Goal: Find specific page/section

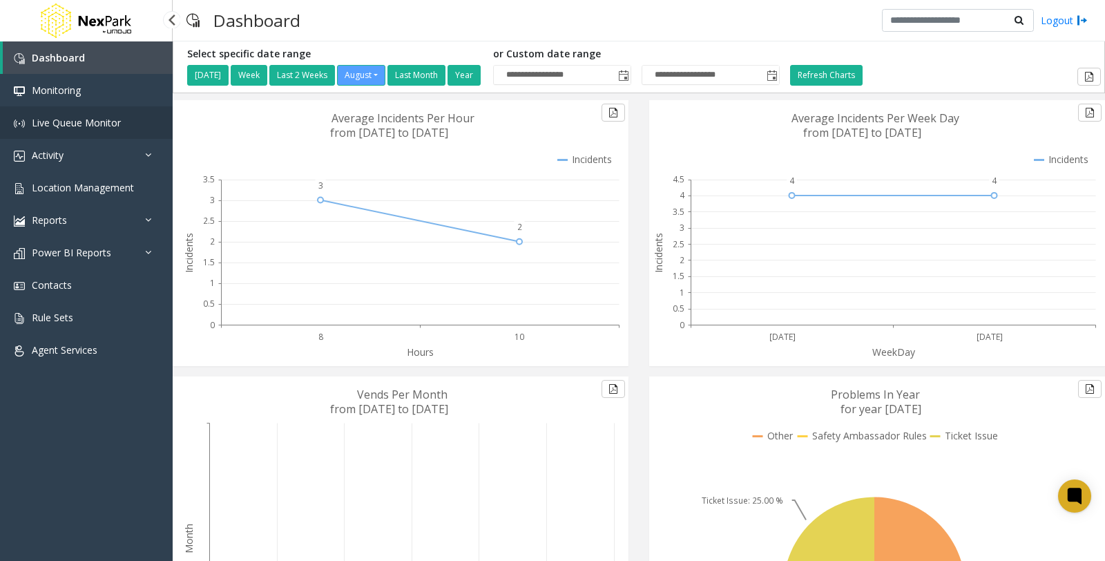
click at [73, 119] on span "Live Queue Monitor" at bounding box center [76, 122] width 89 height 13
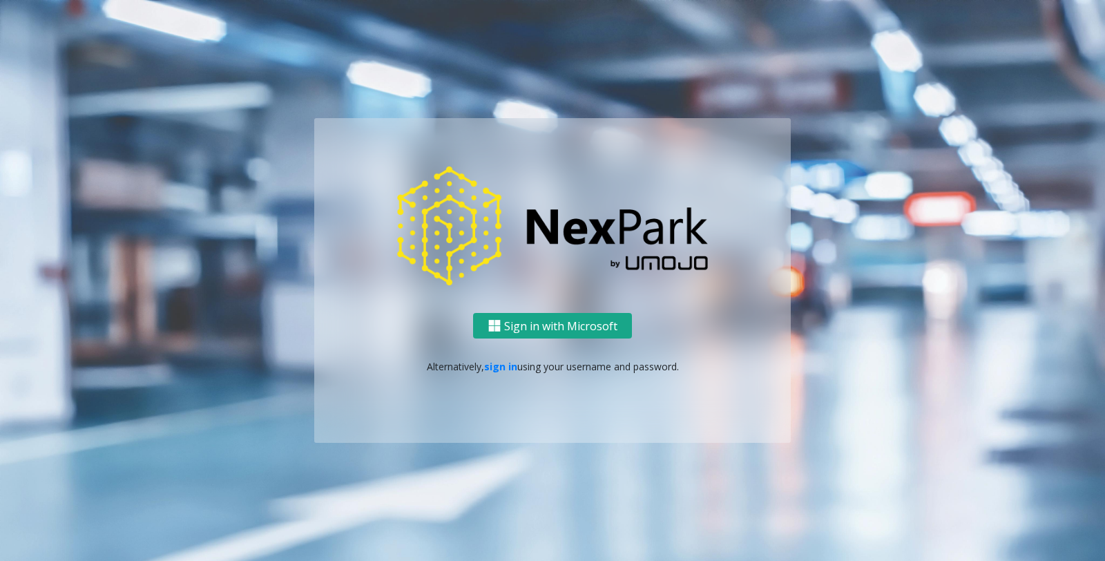
click at [564, 323] on button "Sign in with Microsoft" at bounding box center [552, 326] width 159 height 26
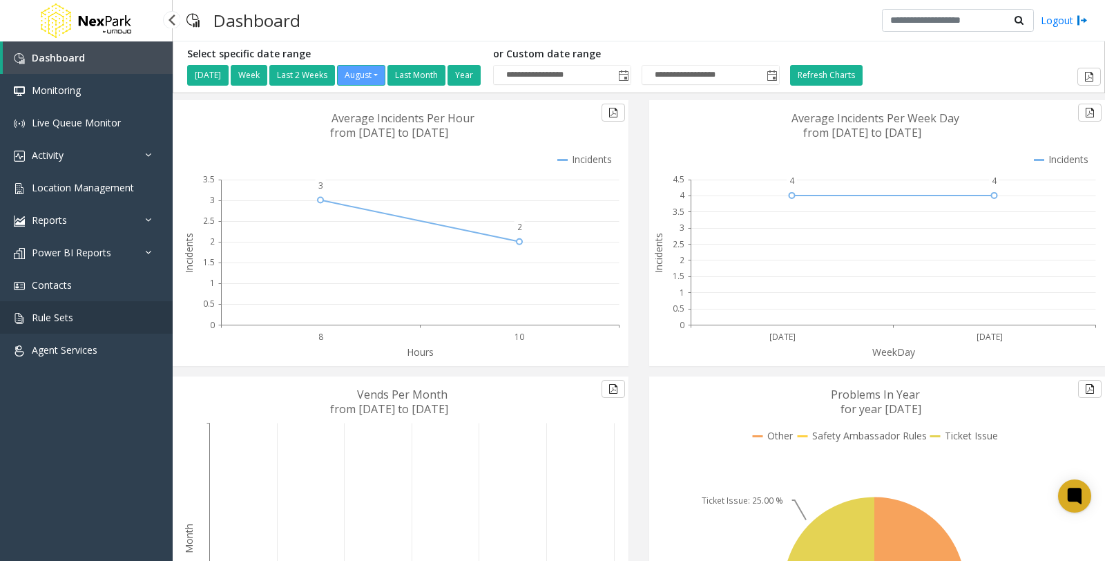
click at [73, 316] on link "Rule Sets" at bounding box center [86, 317] width 173 height 32
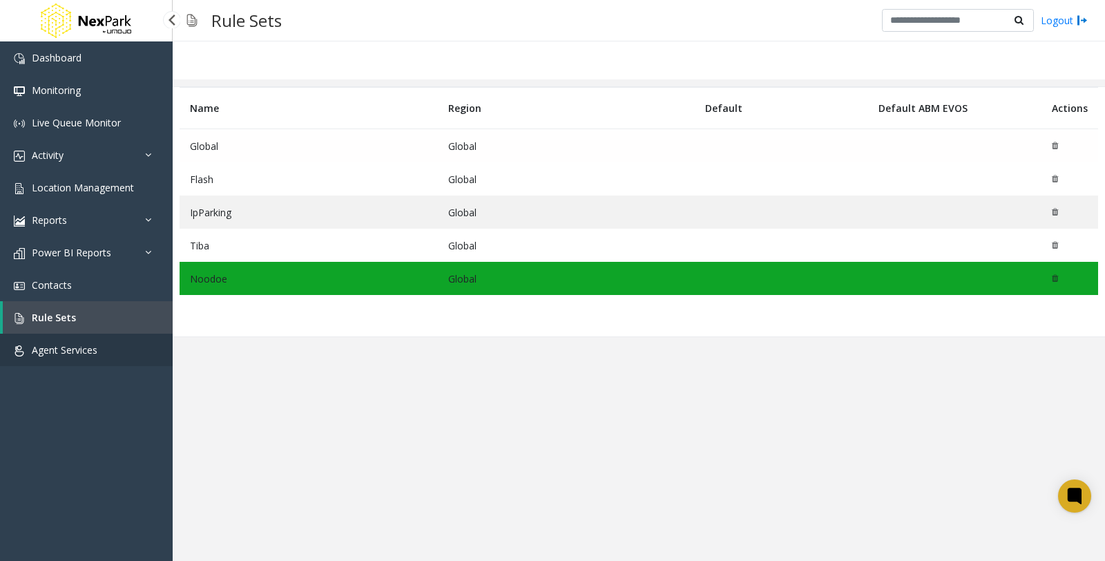
click at [84, 343] on span "Agent Services" at bounding box center [65, 349] width 66 height 13
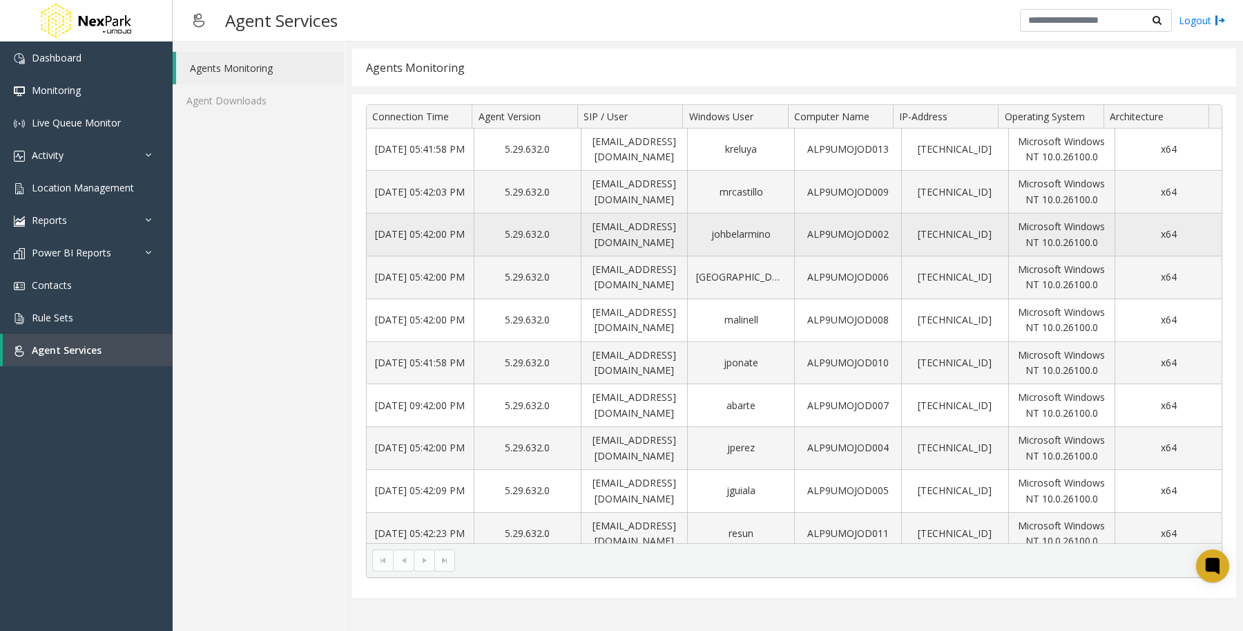
drag, startPoint x: 965, startPoint y: 309, endPoint x: 817, endPoint y: 222, distance: 171.2
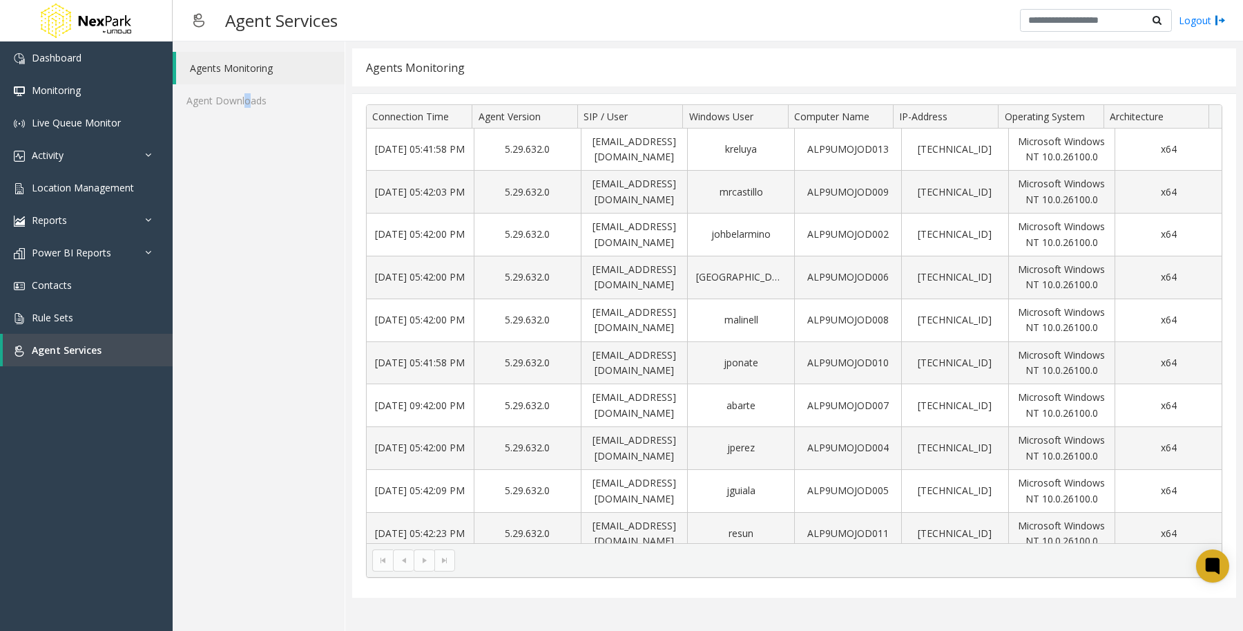
drag, startPoint x: 817, startPoint y: 222, endPoint x: 249, endPoint y: 481, distance: 624.7
click at [249, 481] on div "Agents Monitoring Agent Downloads" at bounding box center [259, 335] width 173 height 589
click at [204, 102] on link "Agent Downloads" at bounding box center [259, 100] width 172 height 32
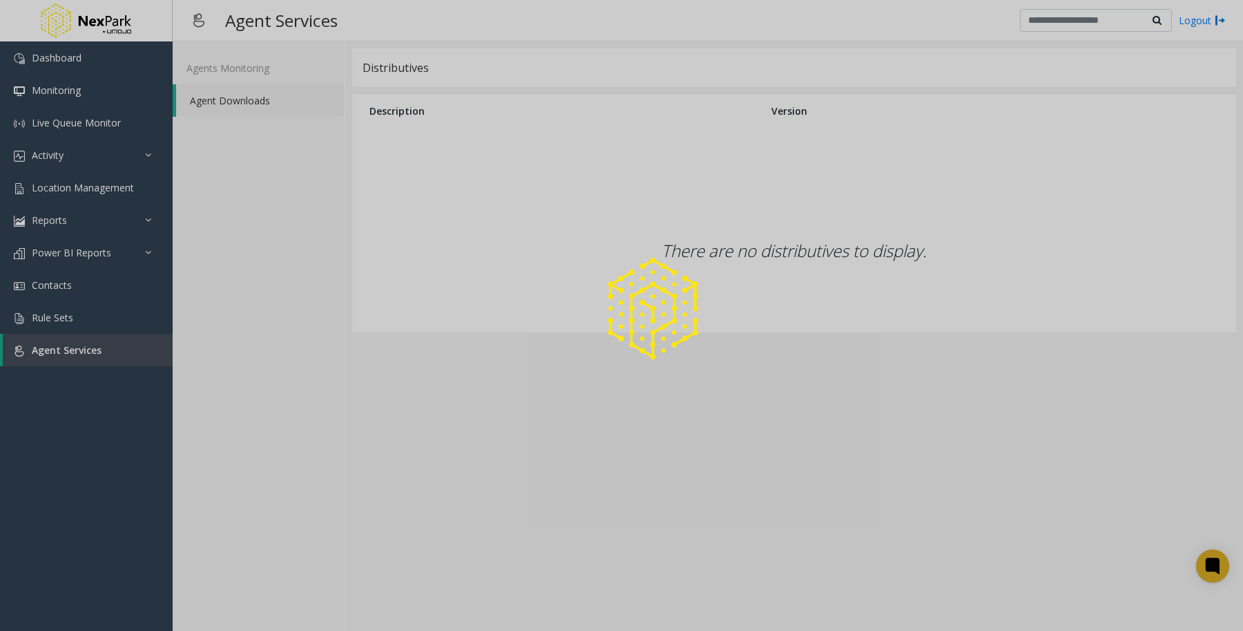
click at [253, 97] on div at bounding box center [621, 315] width 1243 height 631
